Goal: Task Accomplishment & Management: Use online tool/utility

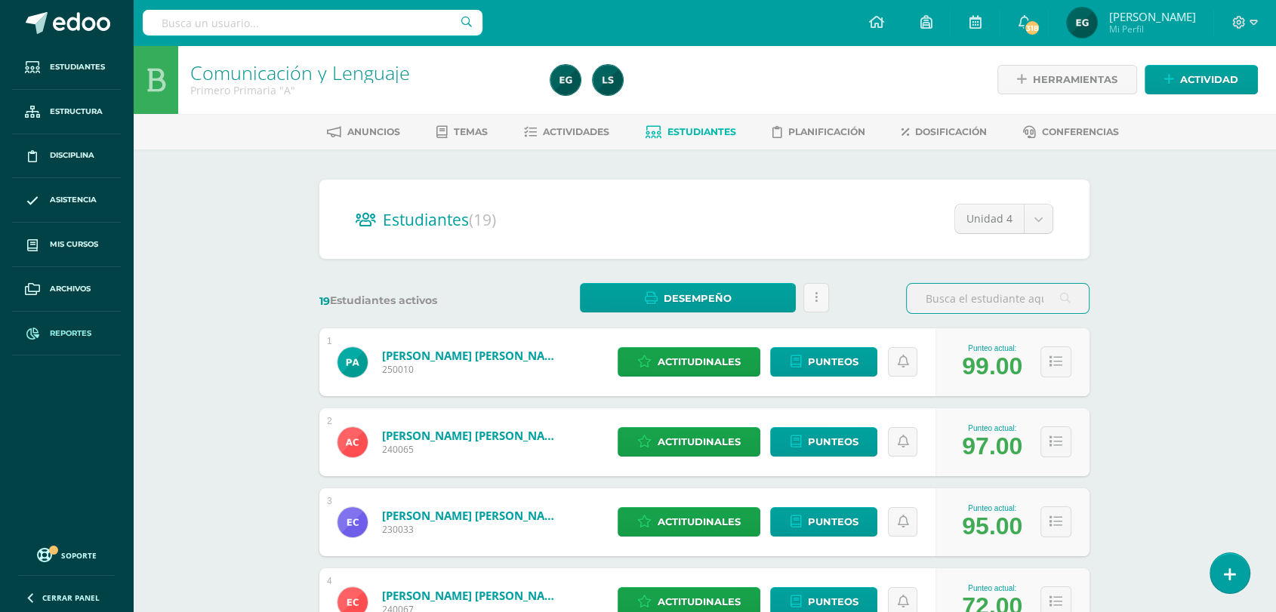
click at [74, 340] on link "Reportes" at bounding box center [66, 334] width 109 height 45
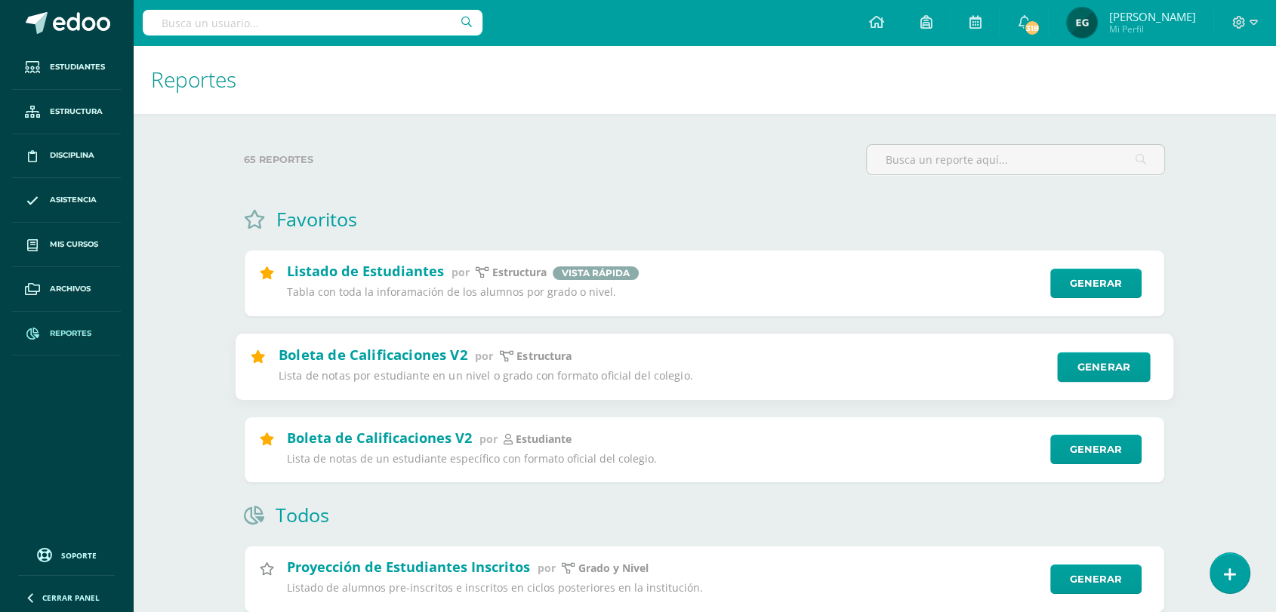
click at [1105, 351] on div "Boleta de Calificaciones V2 por Estructura Lista de notas por estudiante en un …" at bounding box center [704, 367] width 939 height 67
click at [1100, 362] on link "Generar" at bounding box center [1103, 367] width 93 height 30
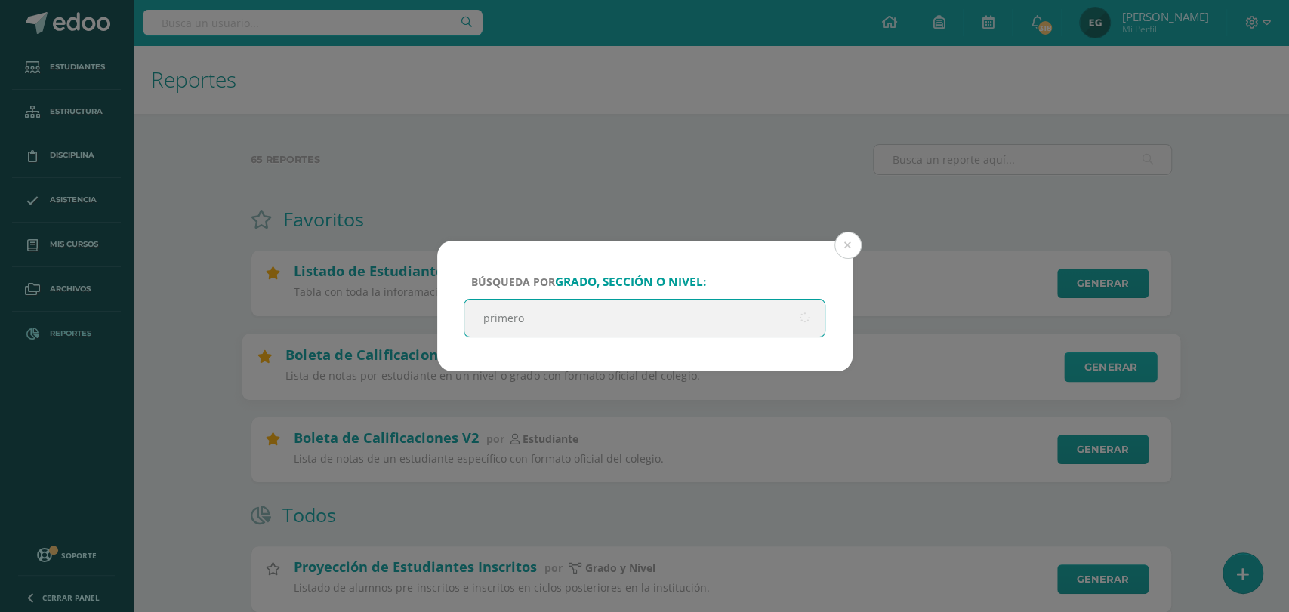
type input "primero a"
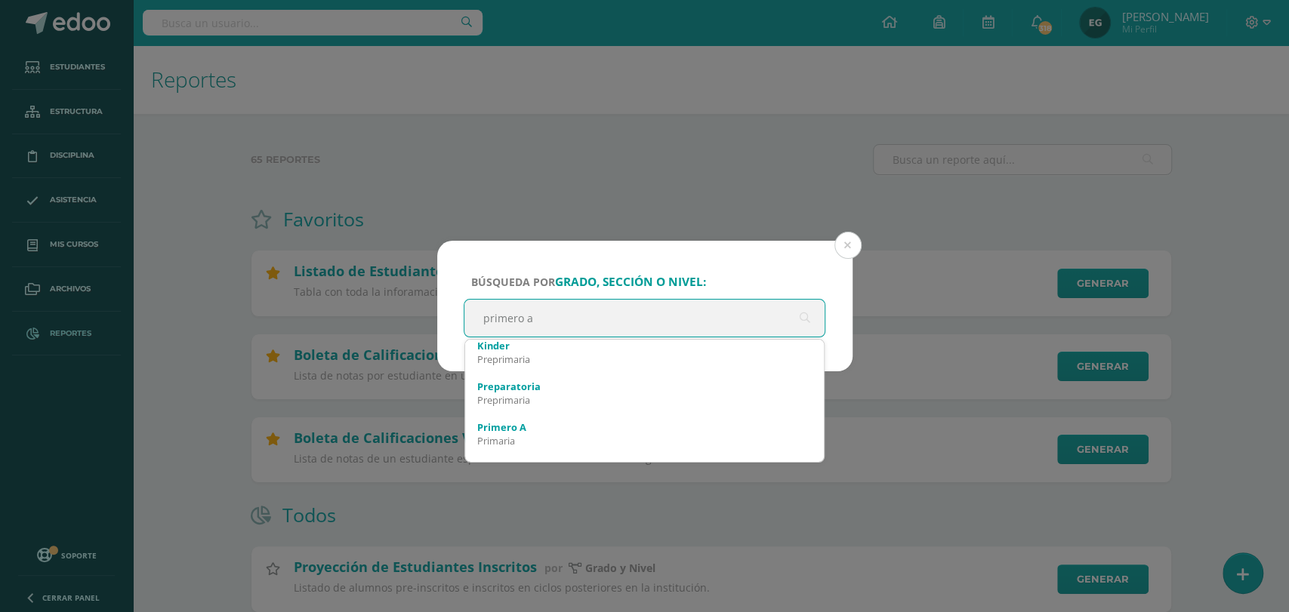
scroll to position [175, 0]
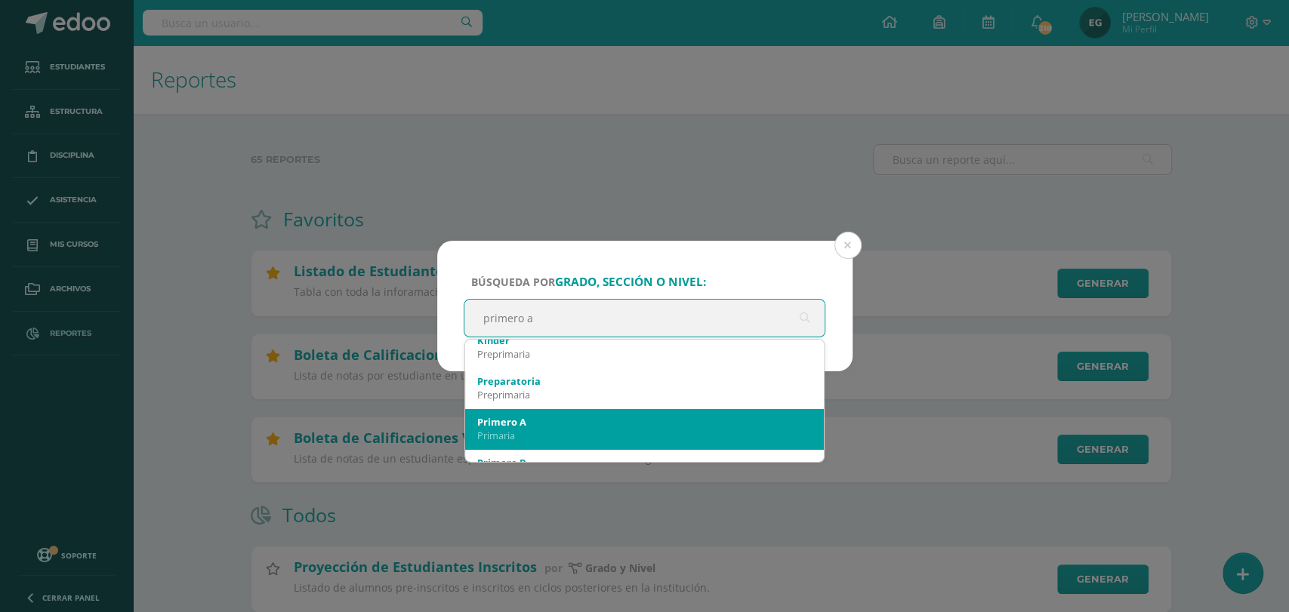
click at [636, 433] on div "Primaria" at bounding box center [644, 436] width 335 height 14
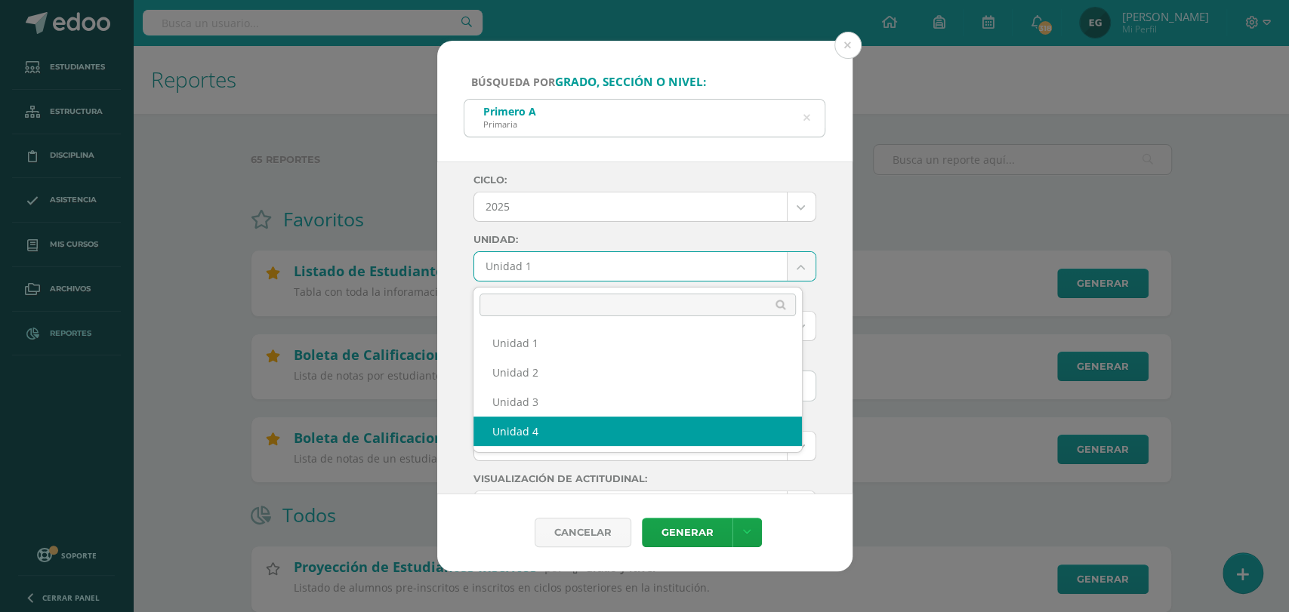
select select "Unidad 4"
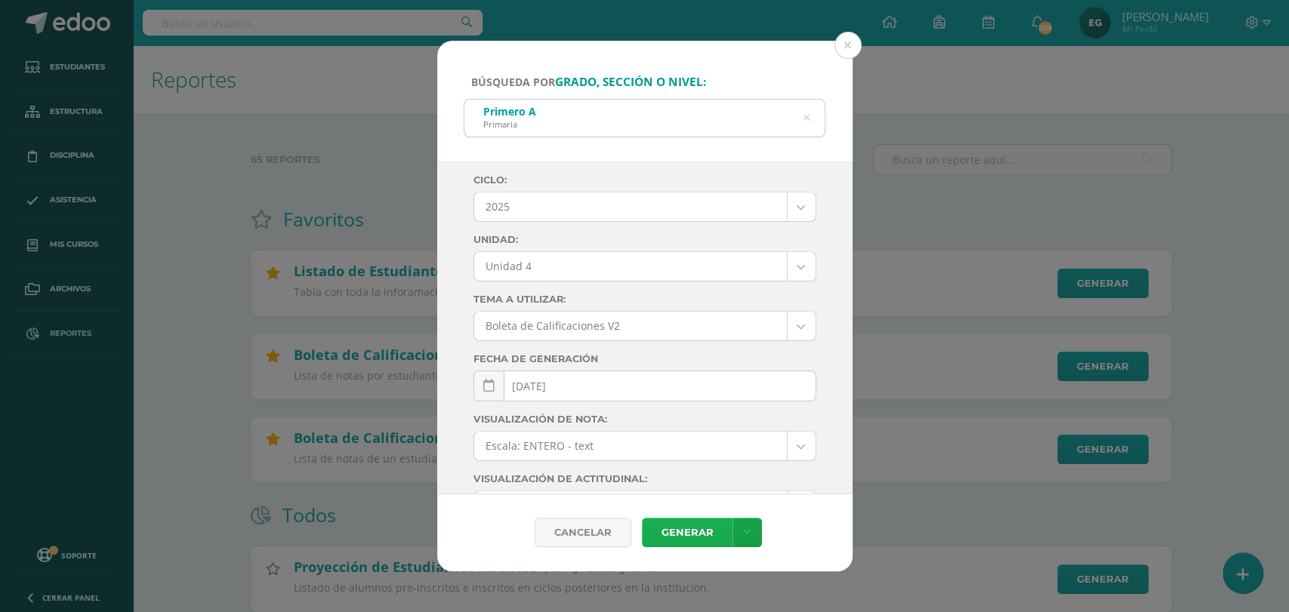
click at [674, 528] on link "Generar" at bounding box center [687, 532] width 91 height 29
